Goal: Task Accomplishment & Management: Complete application form

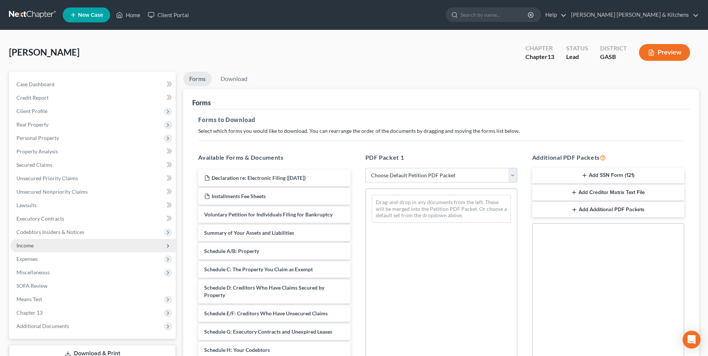
click at [18, 248] on span "Income" at bounding box center [24, 245] width 17 height 6
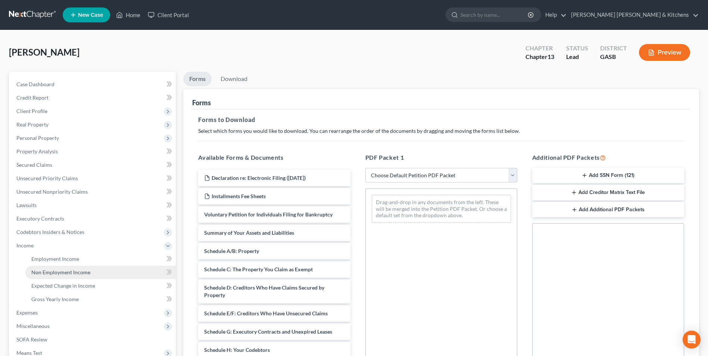
click at [47, 271] on span "Non Employment Income" at bounding box center [60, 272] width 59 height 6
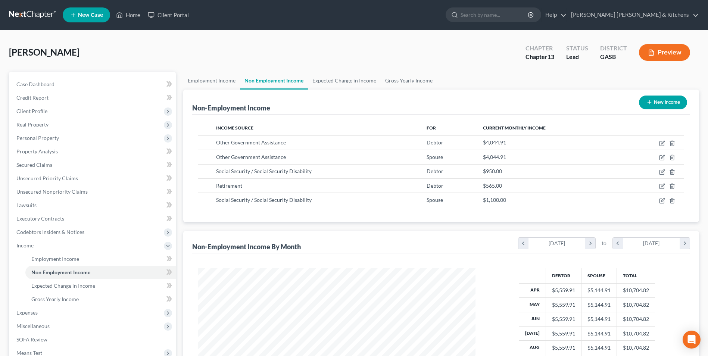
scroll to position [138, 292]
click at [44, 300] on span "Gross Yearly Income" at bounding box center [54, 299] width 47 height 6
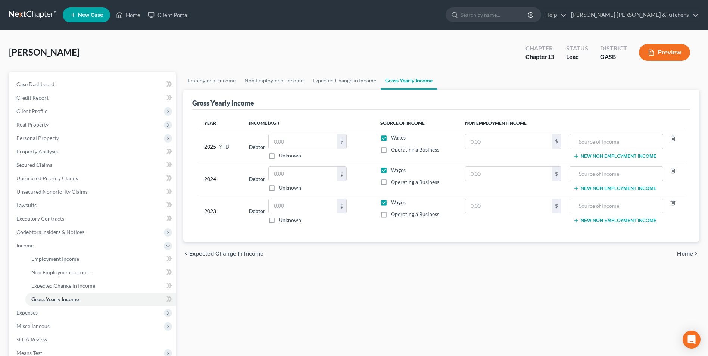
click at [391, 139] on label "Wages" at bounding box center [398, 137] width 15 height 7
click at [394, 139] on input "Wages" at bounding box center [396, 136] width 5 height 5
checkbox input "false"
drag, startPoint x: 383, startPoint y: 168, endPoint x: 383, endPoint y: 182, distance: 14.2
click at [391, 169] on label "Wages" at bounding box center [398, 169] width 15 height 7
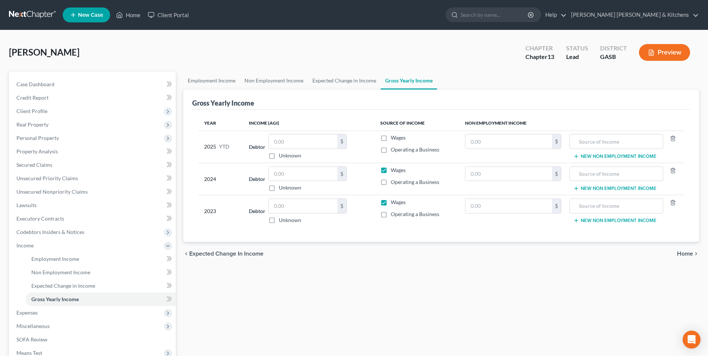
click at [394, 169] on input "Wages" at bounding box center [396, 168] width 5 height 5
checkbox input "false"
click at [391, 200] on label "Wages" at bounding box center [398, 202] width 15 height 7
click at [394, 200] on input "Wages" at bounding box center [396, 201] width 5 height 5
checkbox input "false"
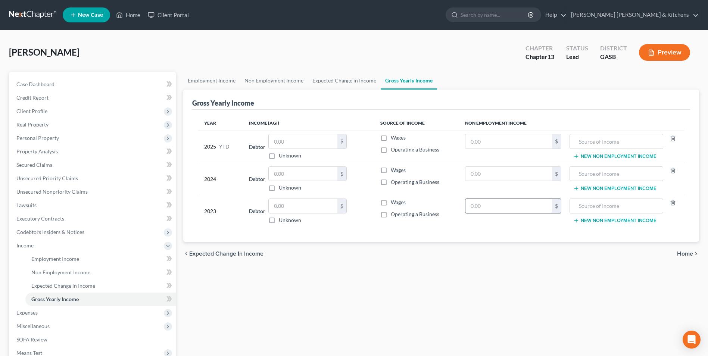
click at [516, 209] on input "text" at bounding box center [508, 206] width 87 height 14
type input "11,400"
click at [503, 176] on input "text" at bounding box center [508, 174] width 87 height 14
type input "11,400"
click at [492, 145] on input "text" at bounding box center [508, 141] width 87 height 14
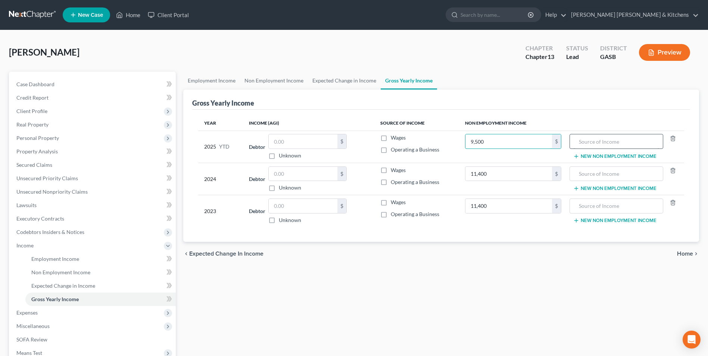
type input "9,500"
click at [597, 148] on input "text" at bounding box center [616, 141] width 85 height 14
type input "social security"
click at [591, 179] on input "text" at bounding box center [616, 174] width 85 height 14
type input "social security"
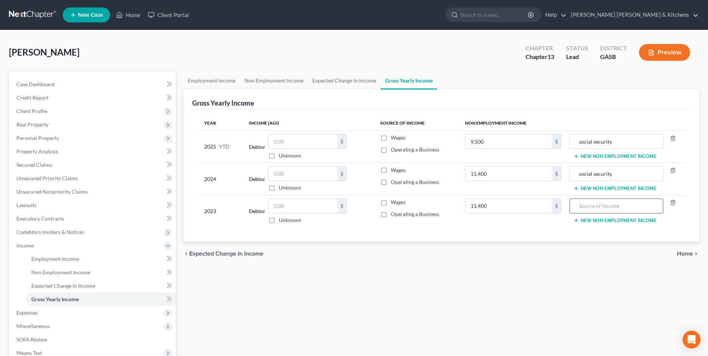
click at [590, 207] on input "text" at bounding box center [616, 206] width 85 height 14
type input "social security"
click at [582, 220] on button "New Non Employment Income" at bounding box center [614, 221] width 83 height 6
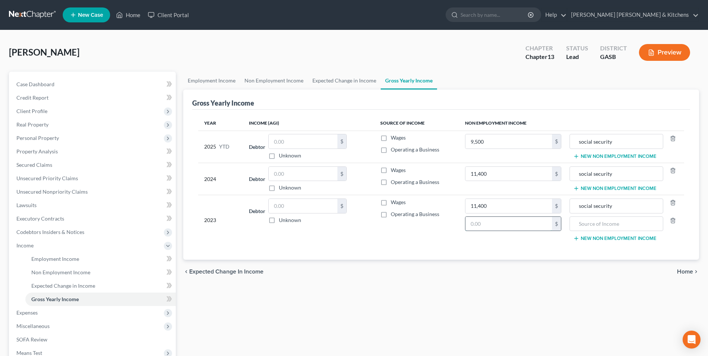
click at [516, 229] on input "text" at bounding box center [508, 224] width 87 height 14
type input "48,538.92"
click at [572, 222] on div at bounding box center [616, 223] width 94 height 15
click at [592, 227] on input "text" at bounding box center [616, 224] width 85 height 14
type input "VA disability"
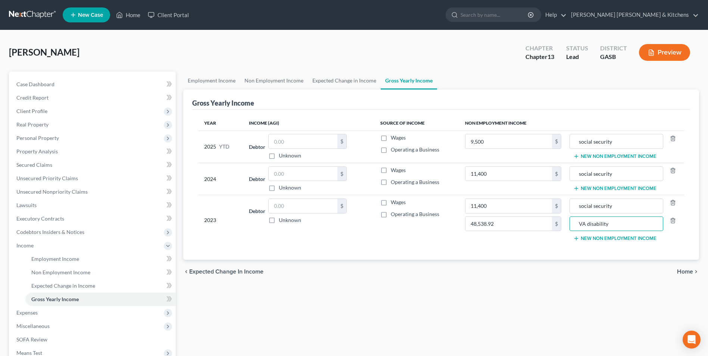
click at [588, 188] on button "New Non Employment Income" at bounding box center [614, 188] width 83 height 6
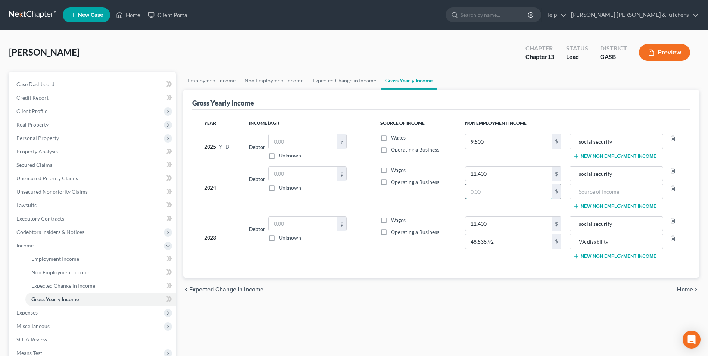
click at [519, 188] on input "text" at bounding box center [508, 191] width 87 height 14
type input "48,538.92"
click at [584, 196] on input "text" at bounding box center [616, 191] width 85 height 14
type input "VA disability"
click at [606, 152] on td "social security New Non Employment Income" at bounding box center [625, 147] width 117 height 32
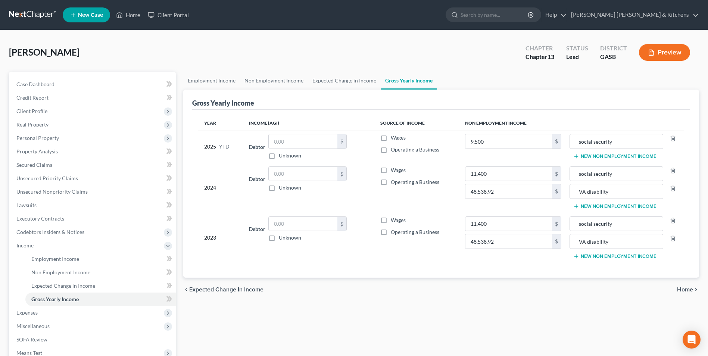
click at [601, 156] on button "New Non Employment Income" at bounding box center [614, 156] width 83 height 6
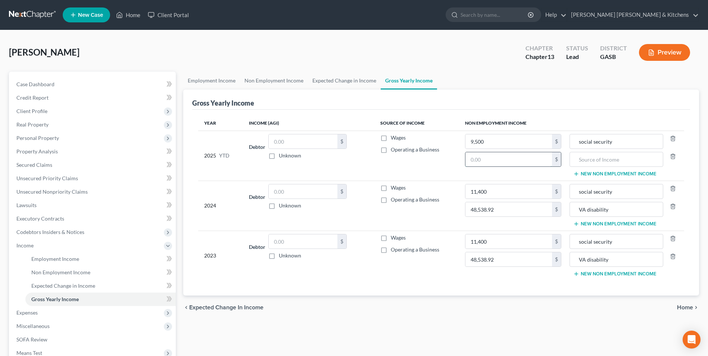
click at [520, 156] on input "text" at bounding box center [508, 159] width 87 height 14
type input "40,449.10"
click at [609, 160] on input "text" at bounding box center [616, 159] width 85 height 14
type input "VA disability"
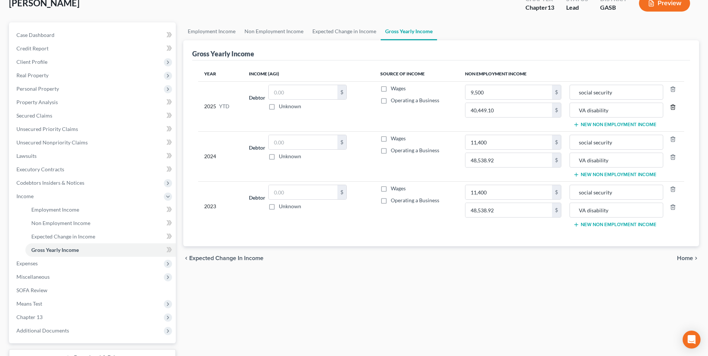
scroll to position [108, 0]
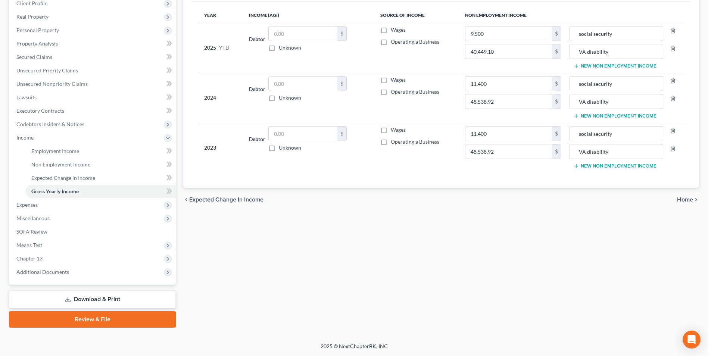
click at [115, 295] on link "Download & Print" at bounding box center [92, 300] width 167 height 18
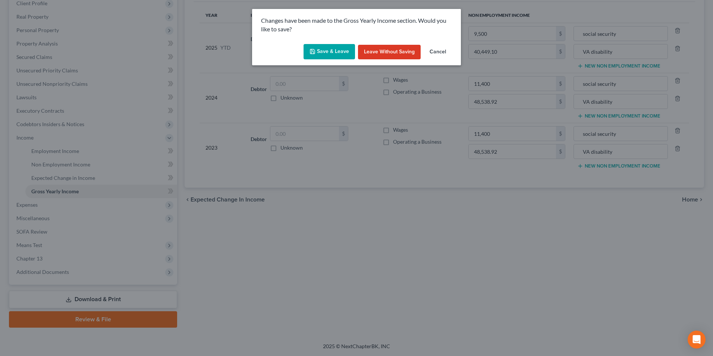
click at [335, 53] on button "Save & Leave" at bounding box center [329, 52] width 51 height 16
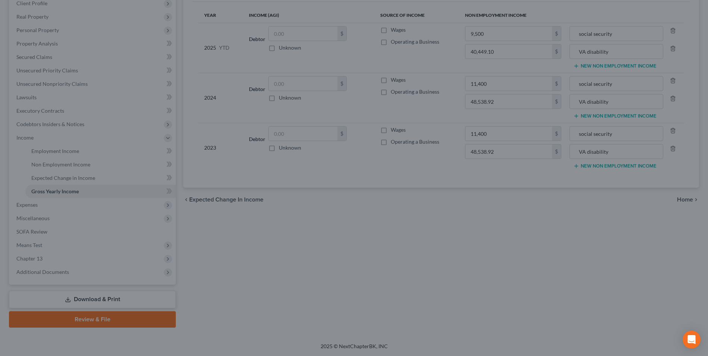
type input "40,449.10"
type input "VA disability"
type input "48,538.92"
type input "VA disability"
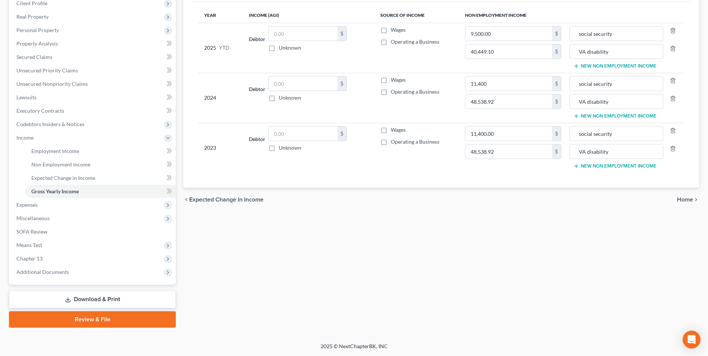
type input "48,538.92"
type input "VA disability"
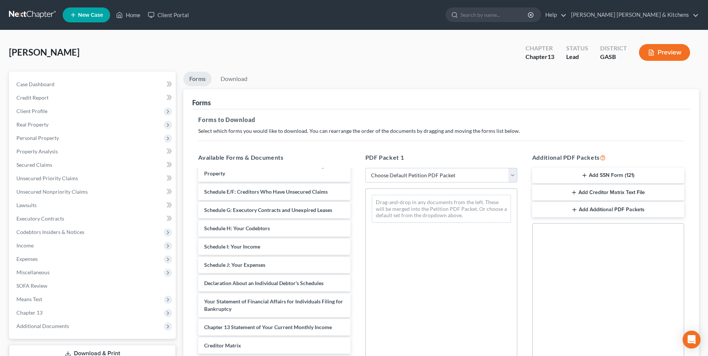
scroll to position [128, 0]
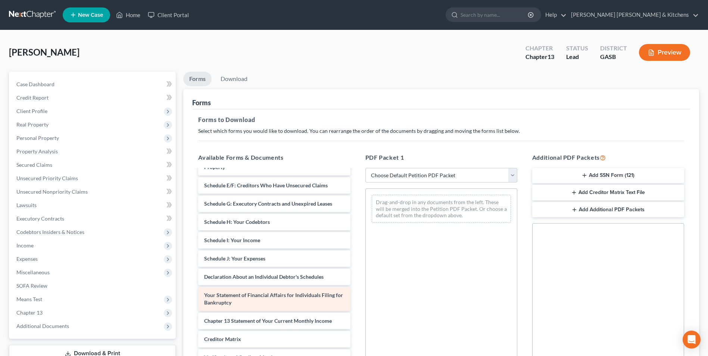
click at [314, 297] on span "Your Statement of Financial Affairs for Individuals Filing for Bankruptcy" at bounding box center [273, 299] width 139 height 14
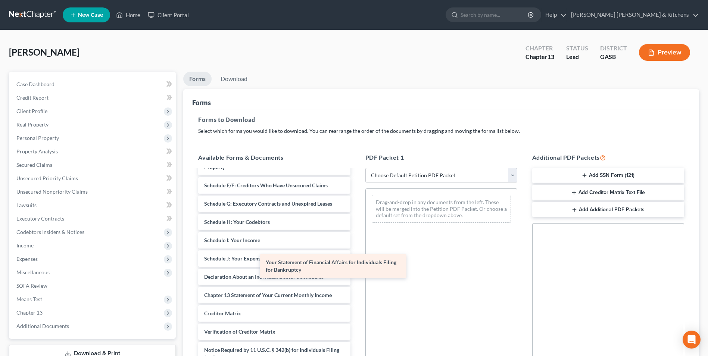
drag, startPoint x: 322, startPoint y: 293, endPoint x: 457, endPoint y: 200, distance: 163.9
click at [356, 205] on div "Your Statement of Financial Affairs for Individuals Filing for Bankruptcy Decla…" at bounding box center [274, 213] width 164 height 342
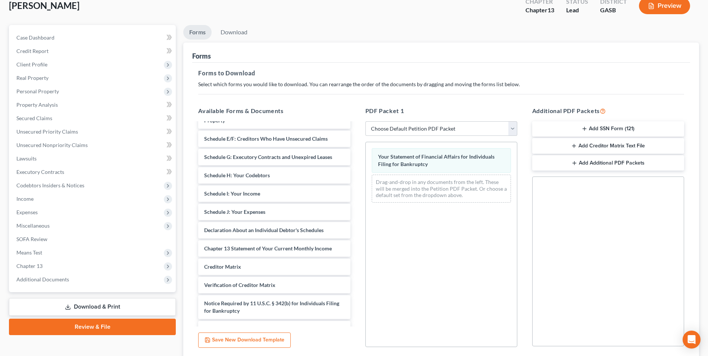
scroll to position [105, 0]
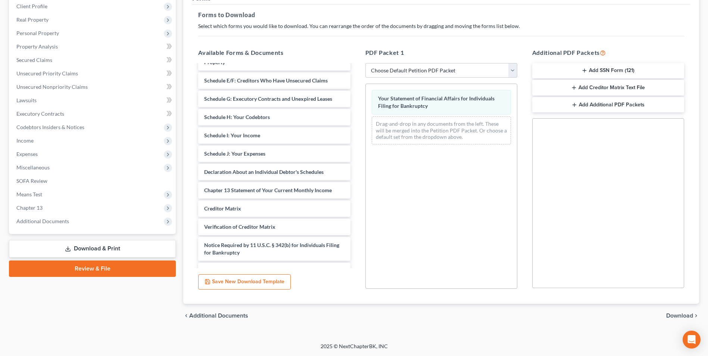
drag, startPoint x: 688, startPoint y: 308, endPoint x: 687, endPoint y: 315, distance: 7.2
click at [688, 310] on div "chevron_left Additional Documents Download chevron_right" at bounding box center [441, 316] width 516 height 24
click at [687, 315] on span "Download" at bounding box center [679, 316] width 27 height 6
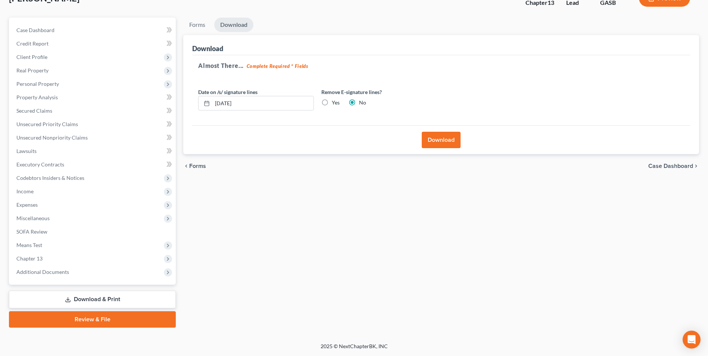
scroll to position [54, 0]
drag, startPoint x: 269, startPoint y: 102, endPoint x: 191, endPoint y: 100, distance: 78.8
click at [192, 100] on div "Download Almost There... Complete Required * Fields Date on /s/ signature lines…" at bounding box center [441, 94] width 516 height 119
click at [332, 99] on label "Yes" at bounding box center [336, 102] width 8 height 7
click at [335, 99] on input "Yes" at bounding box center [337, 101] width 5 height 5
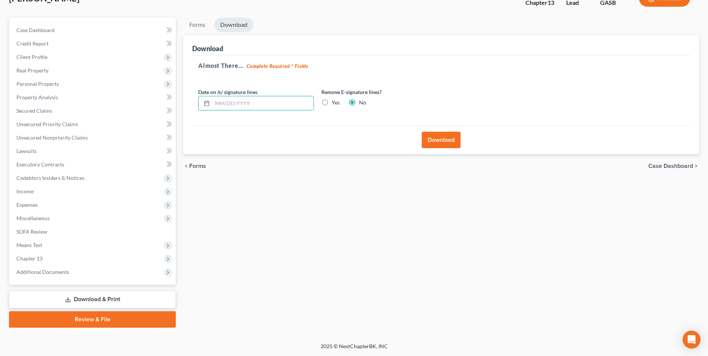
radio input "true"
radio input "false"
click at [437, 139] on button "Download" at bounding box center [441, 140] width 39 height 16
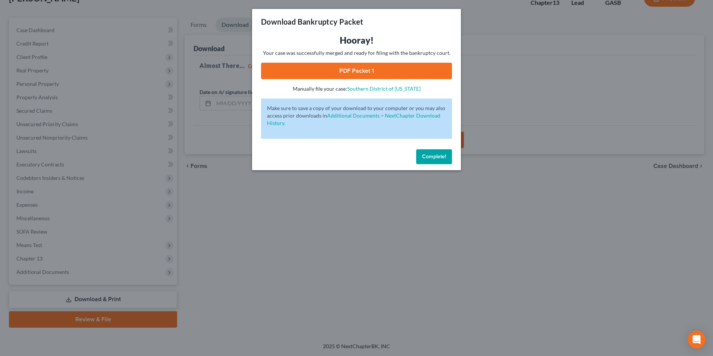
click at [343, 71] on link "PDF Packet 1" at bounding box center [356, 71] width 191 height 16
click at [365, 224] on div "Download Bankruptcy Packet Hooray! Your case was successfully merged and ready …" at bounding box center [356, 178] width 713 height 356
